Goal: Transaction & Acquisition: Purchase product/service

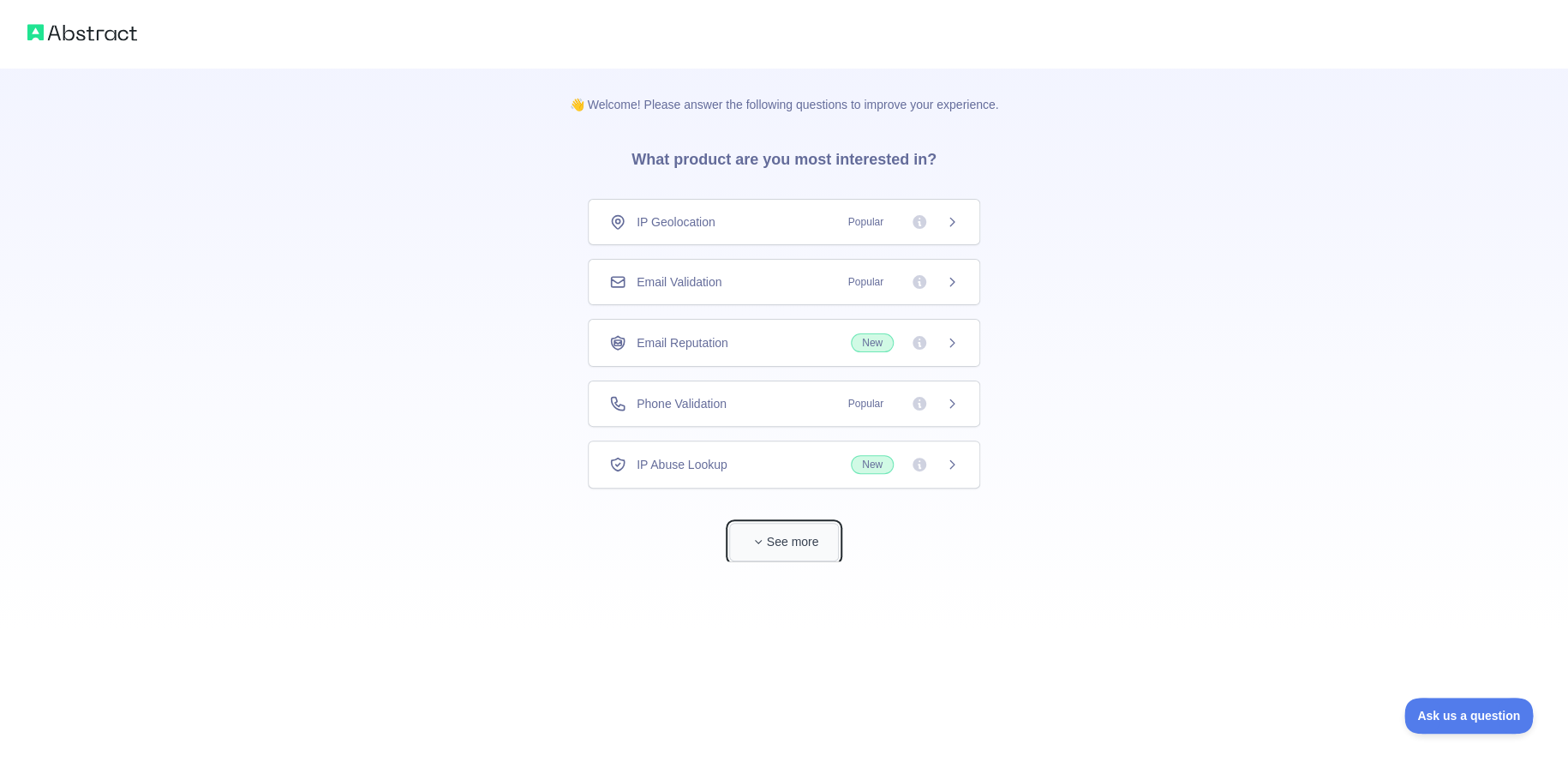
click at [831, 552] on button "See more" at bounding box center [784, 542] width 110 height 39
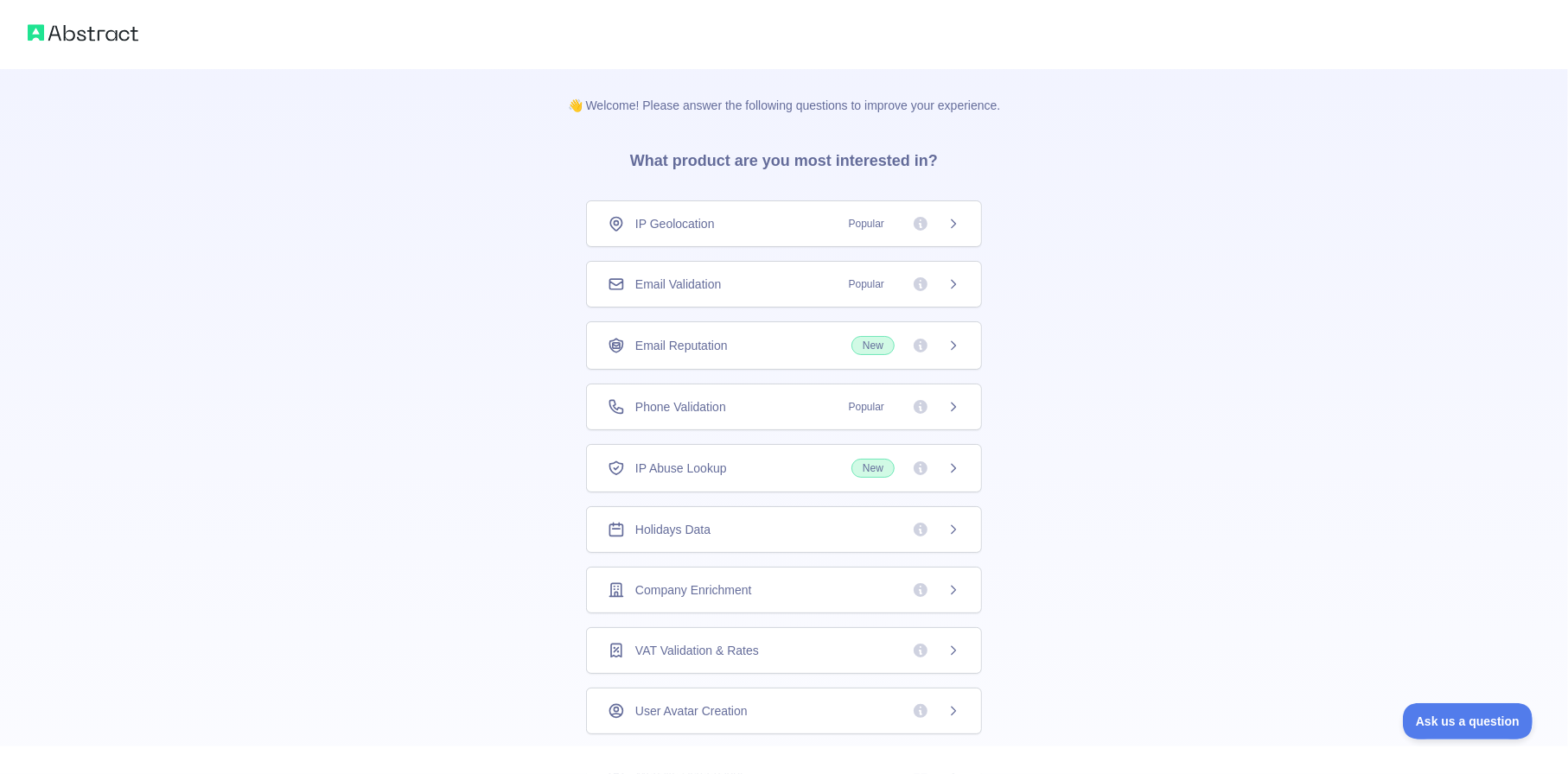
click at [761, 410] on div "Phone Validation Popular" at bounding box center [784, 407] width 353 height 17
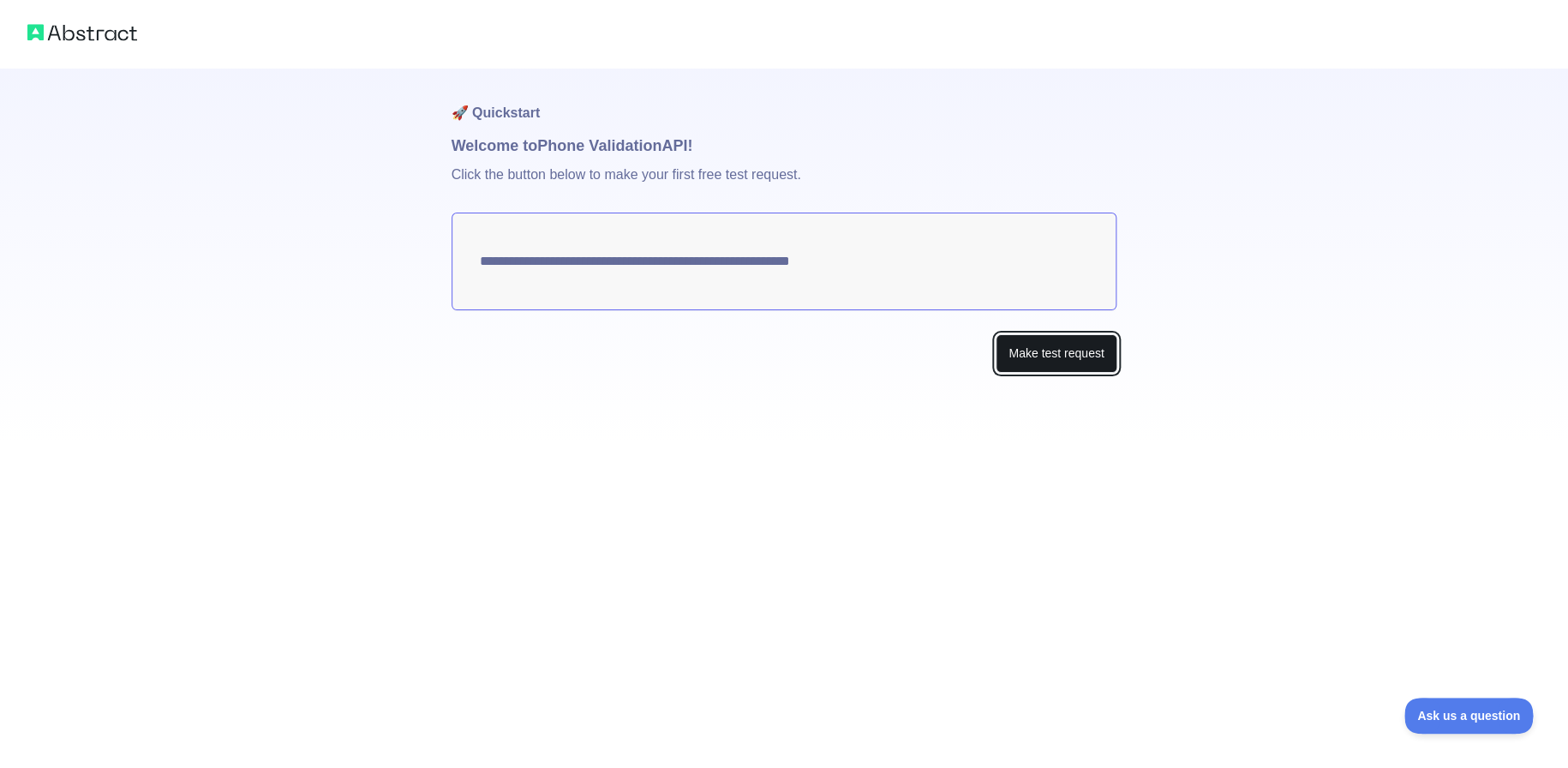
click at [1057, 345] on button "Make test request" at bounding box center [1056, 353] width 121 height 39
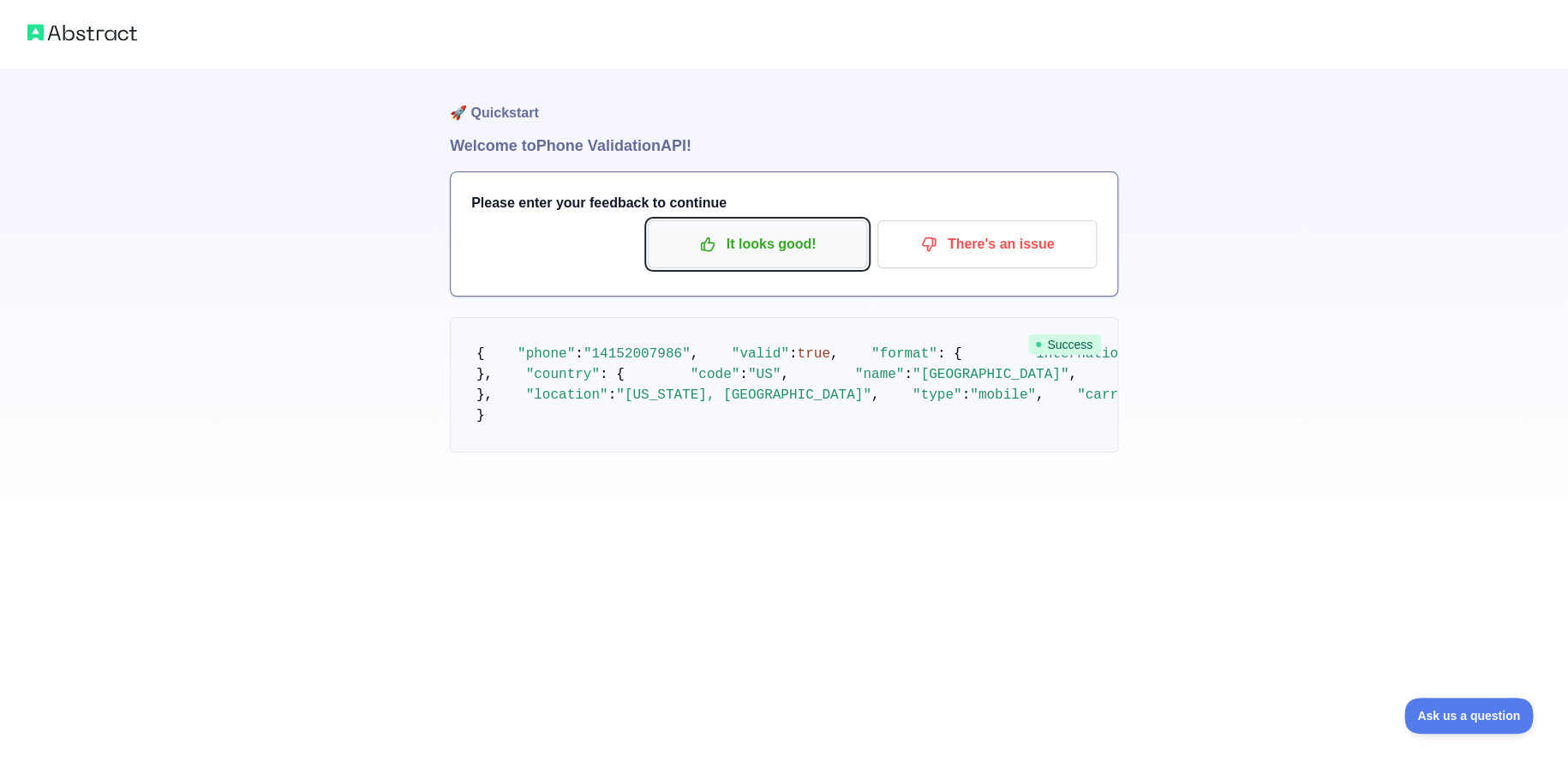
click at [778, 242] on p "It looks good!" at bounding box center [757, 244] width 194 height 29
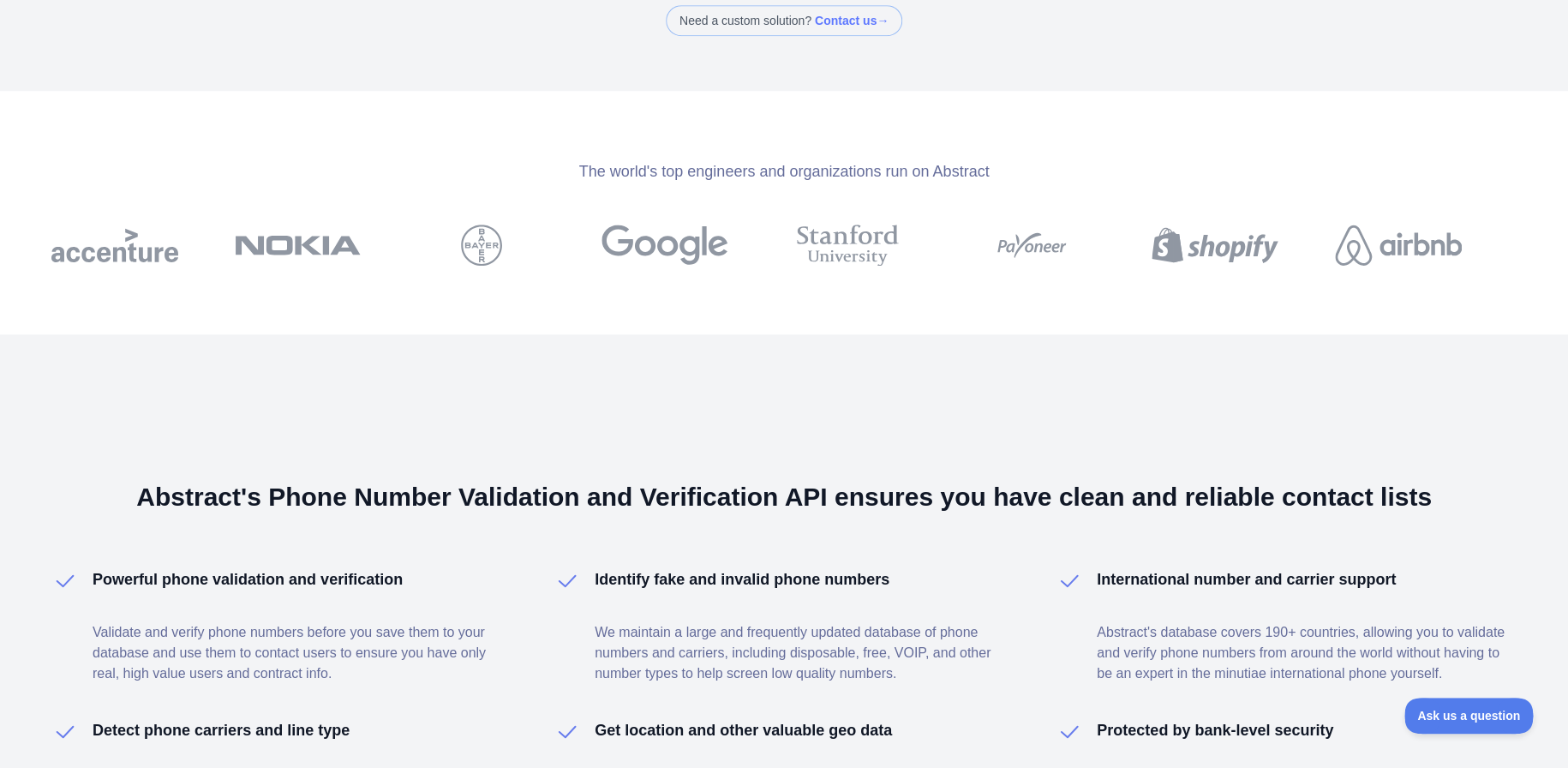
scroll to position [933, 0]
